Goal: Check status: Check status

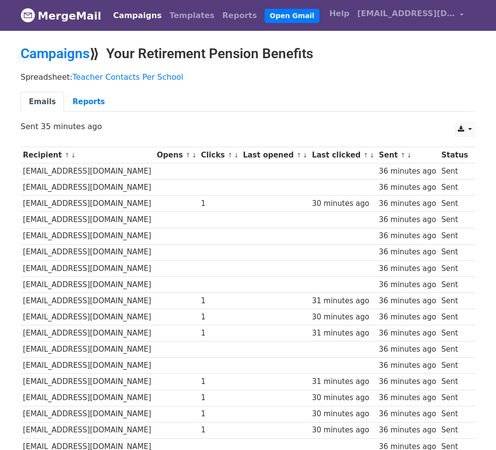
click at [185, 158] on small "↑ ↓" at bounding box center [190, 155] width 10 height 7
click at [185, 155] on link "↑" at bounding box center [187, 155] width 5 height 7
click at [219, 16] on link "Reports" at bounding box center [240, 16] width 43 height 20
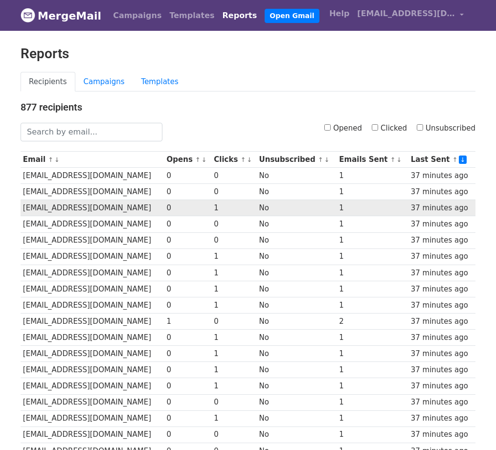
drag, startPoint x: 333, startPoint y: 130, endPoint x: 263, endPoint y: 200, distance: 99.3
click at [331, 130] on input "Opened" at bounding box center [327, 127] width 6 height 6
checkbox input "true"
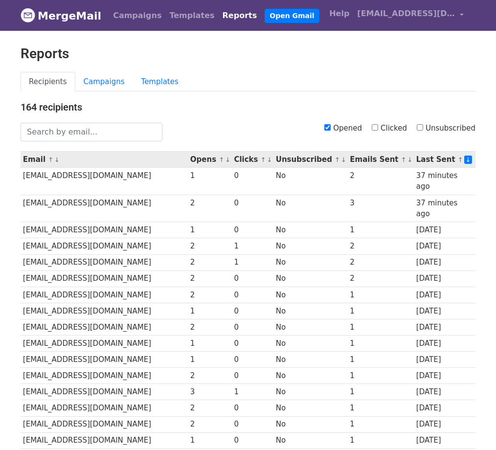
click at [219, 161] on small "↑ ↓" at bounding box center [224, 159] width 10 height 7
click at [219, 160] on link "↑" at bounding box center [221, 159] width 5 height 7
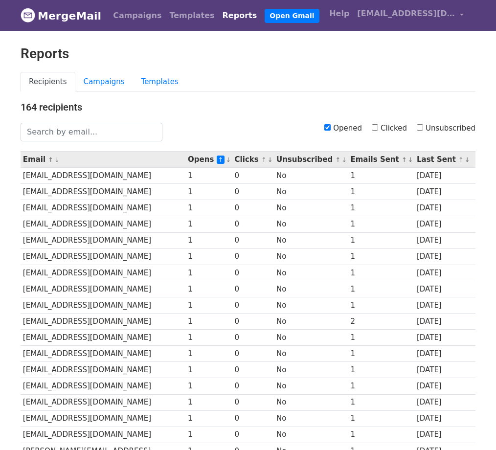
click at [185, 164] on th "Opens ↑ ↓" at bounding box center [208, 160] width 47 height 16
click at [226, 162] on link "↓" at bounding box center [228, 159] width 5 height 7
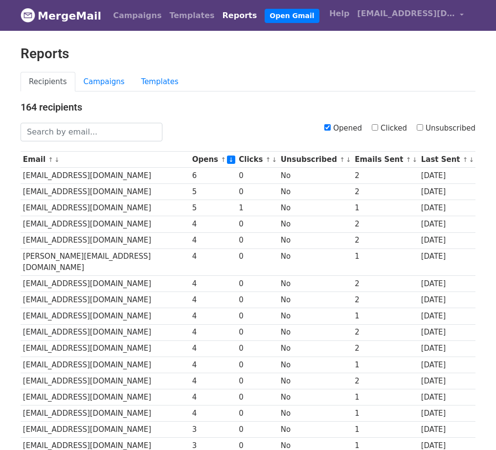
click at [423, 128] on input "Unsubscribed" at bounding box center [420, 127] width 6 height 6
checkbox input "true"
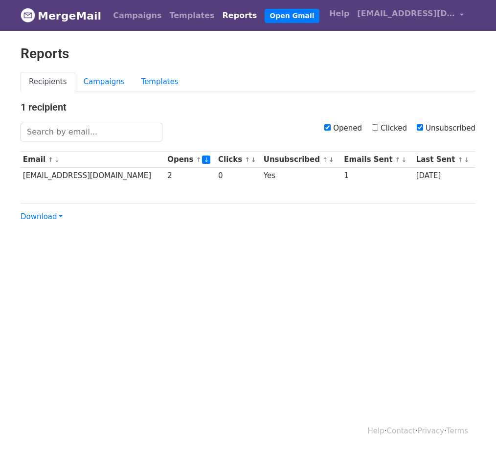
click at [331, 129] on input "Opened" at bounding box center [327, 127] width 6 height 6
checkbox input "false"
